Goal: Information Seeking & Learning: Learn about a topic

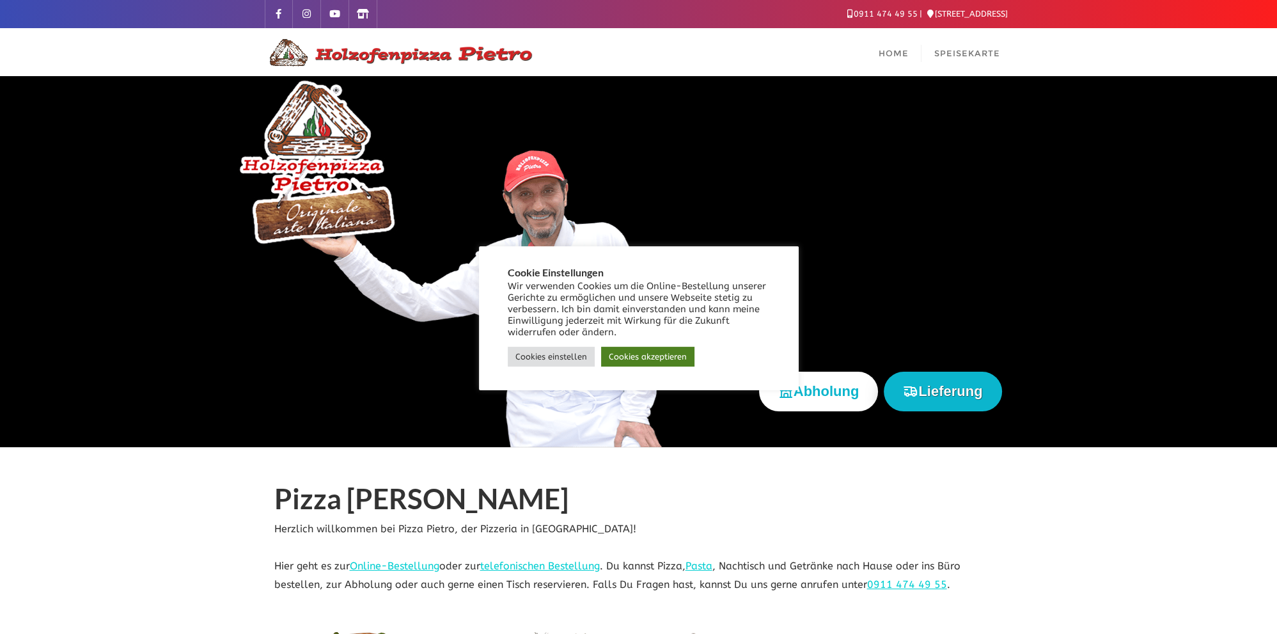
click at [635, 350] on link "Cookies akzeptieren" at bounding box center [647, 357] width 93 height 20
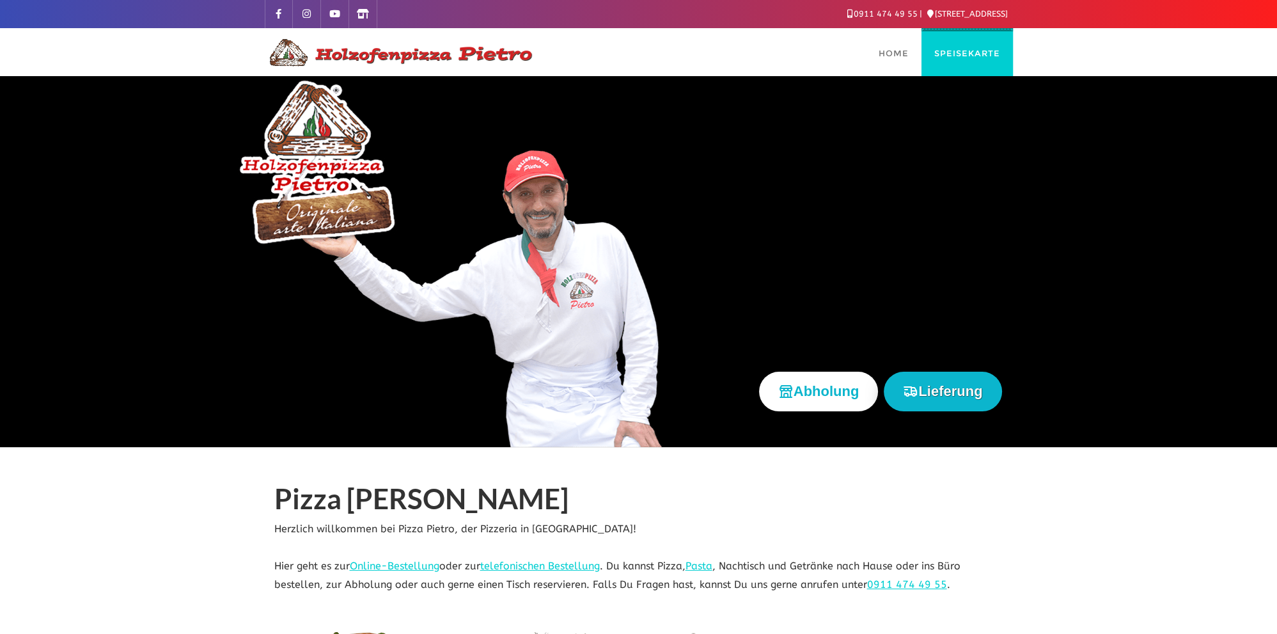
click at [958, 57] on span "Speisekarte" at bounding box center [967, 53] width 66 height 10
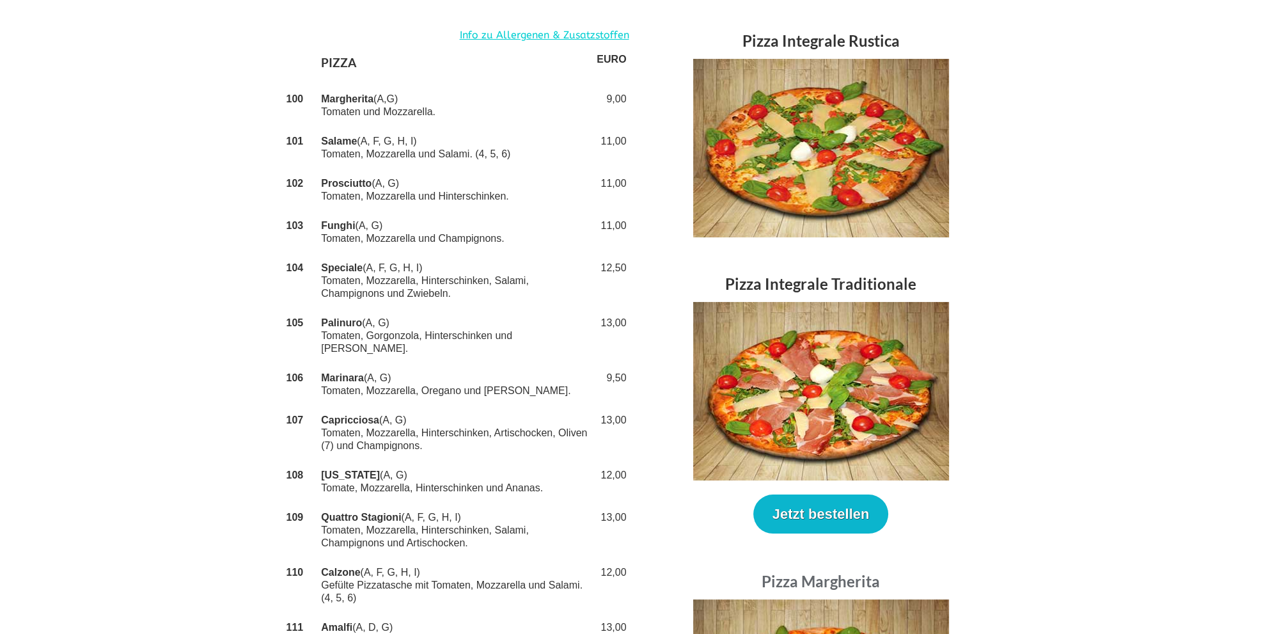
scroll to position [202, 0]
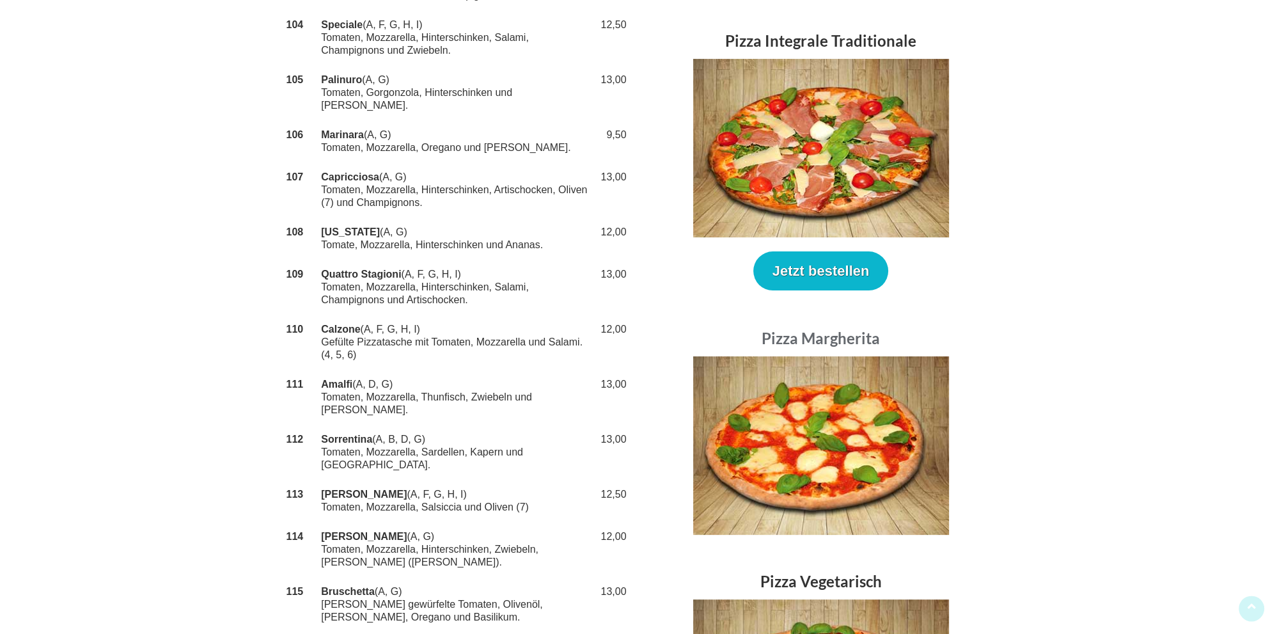
scroll to position [473, 0]
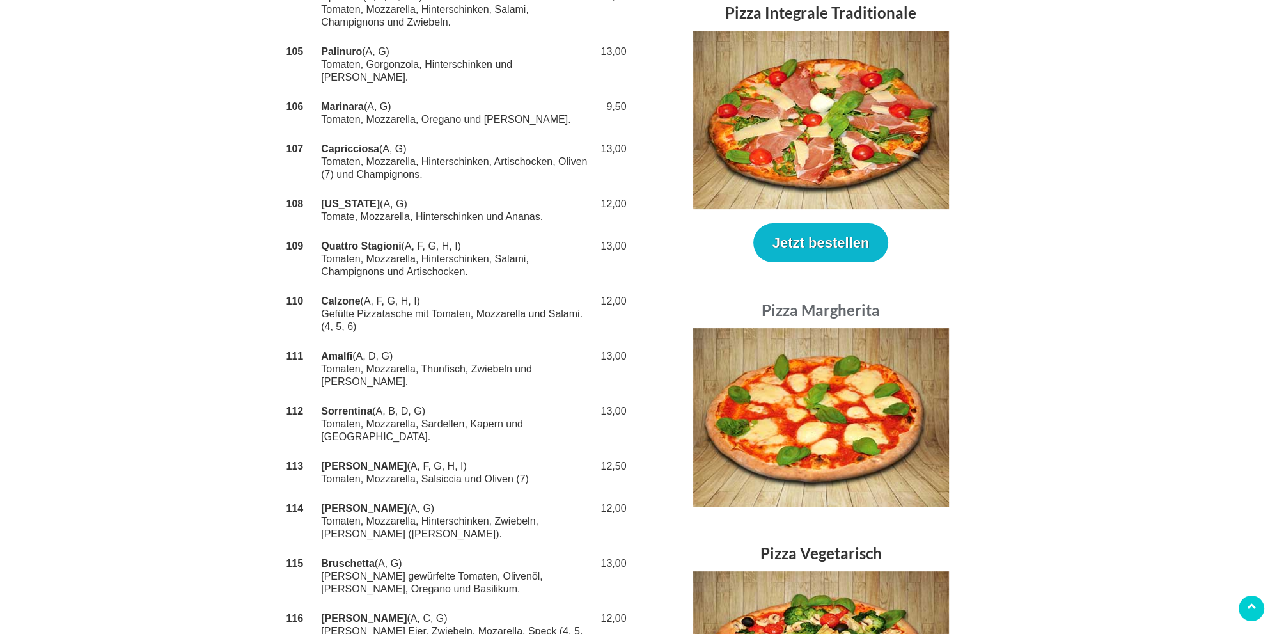
click at [455, 341] on td "Amalfi (A, D, G) Tomaten, Mozzarella, Thunfisch, Zwiebeln und [PERSON_NAME]." at bounding box center [456, 368] width 276 height 55
drag, startPoint x: 218, startPoint y: 444, endPoint x: 395, endPoint y: 446, distance: 177.1
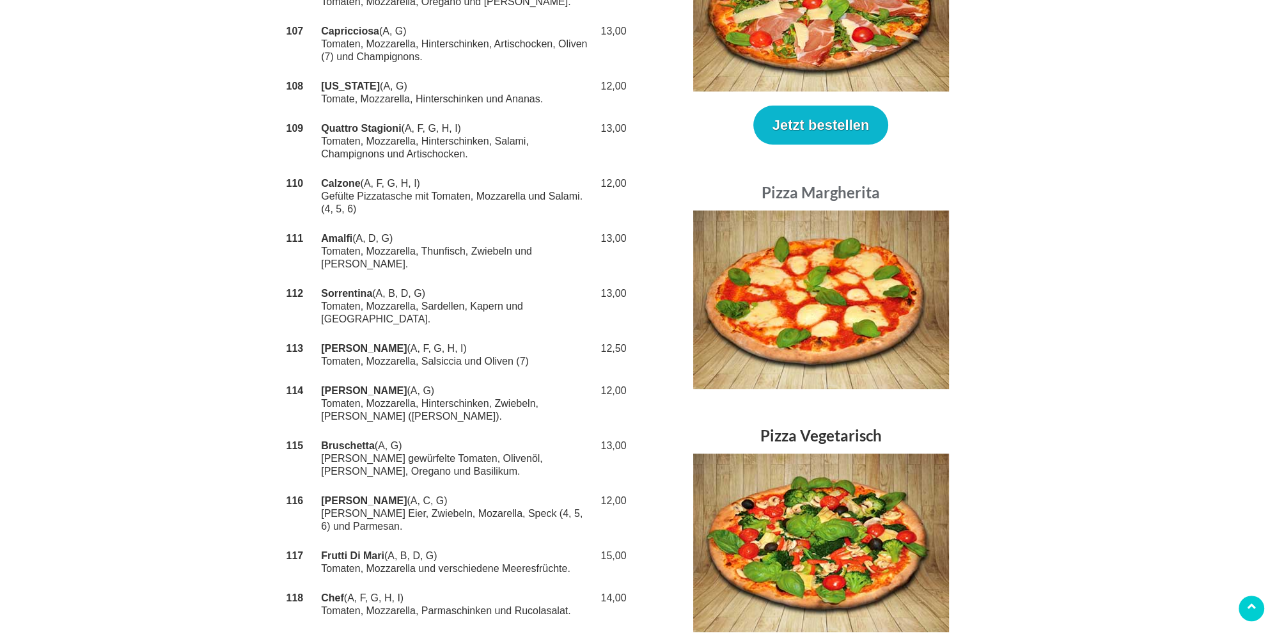
scroll to position [607, 0]
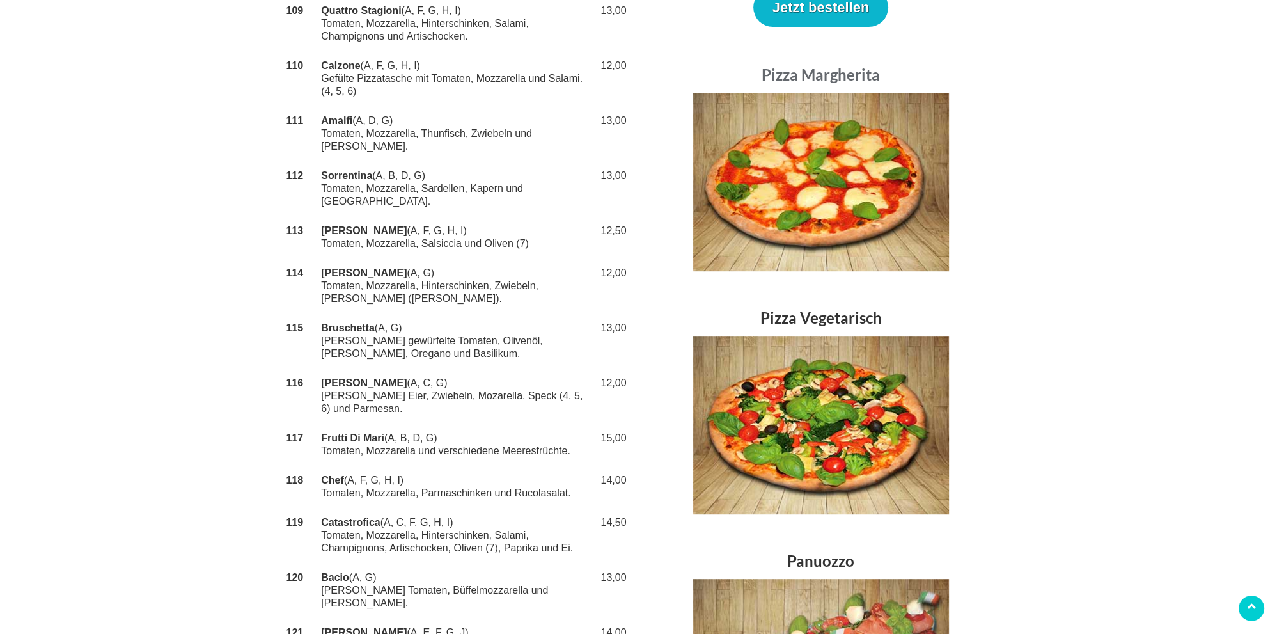
scroll to position [742, 0]
